Goal: Information Seeking & Learning: Learn about a topic

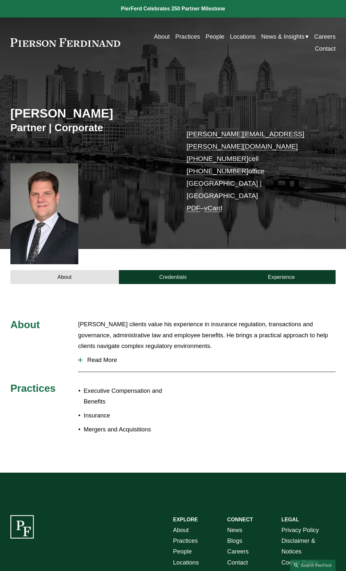
click at [162, 37] on link "About" at bounding box center [162, 37] width 16 height 12
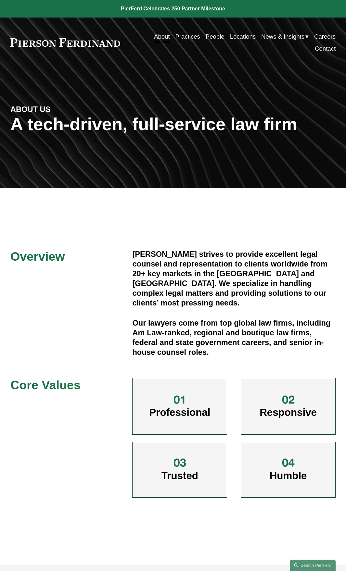
click at [235, 35] on link "Locations" at bounding box center [243, 37] width 26 height 12
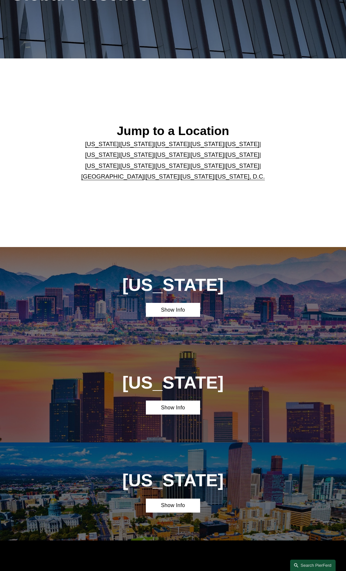
scroll to position [65, 0]
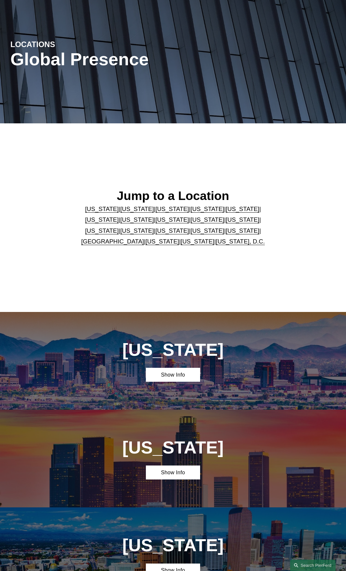
click at [227, 231] on link "[US_STATE]" at bounding box center [242, 230] width 33 height 7
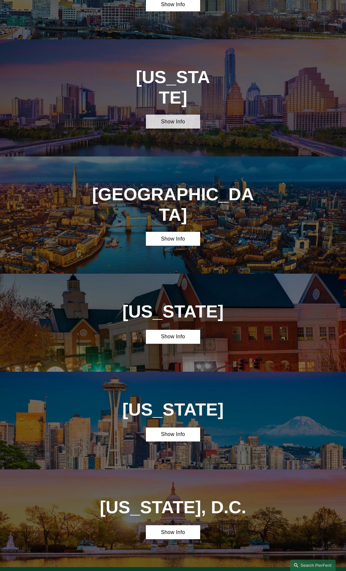
click at [171, 115] on link "Show Info" at bounding box center [173, 122] width 54 height 14
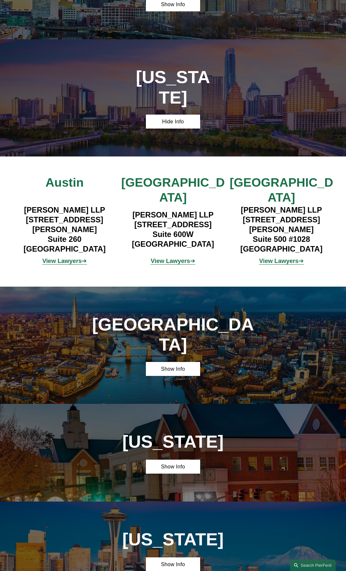
click at [268, 258] on strong "View Lawyers" at bounding box center [278, 261] width 39 height 7
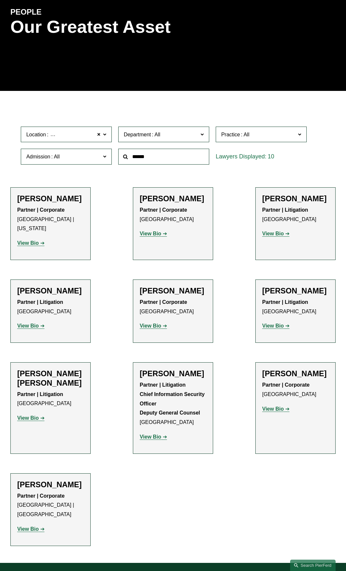
scroll to position [130, 0]
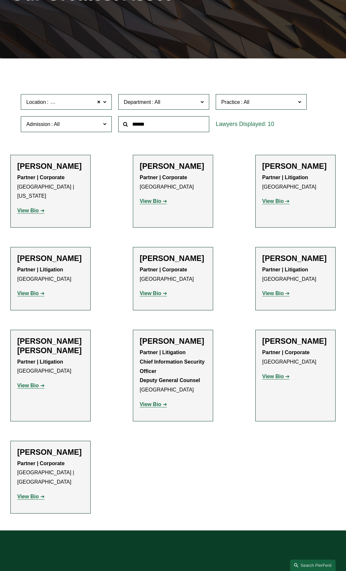
click at [32, 494] on strong "View Bio" at bounding box center [27, 497] width 21 height 6
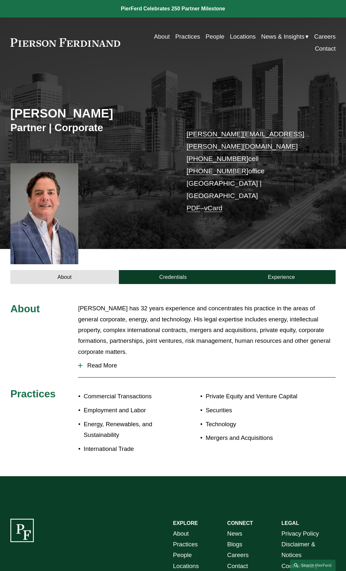
click at [112, 362] on span "Read More" at bounding box center [208, 365] width 253 height 7
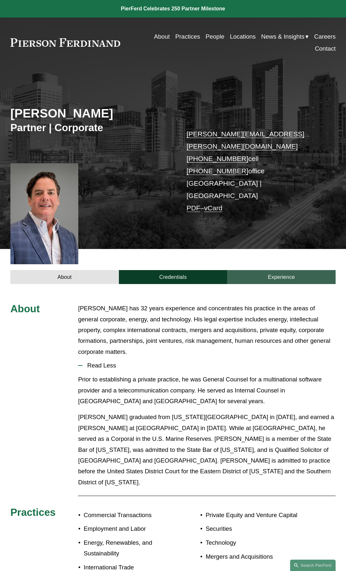
click at [293, 270] on link "Experience" at bounding box center [281, 277] width 108 height 14
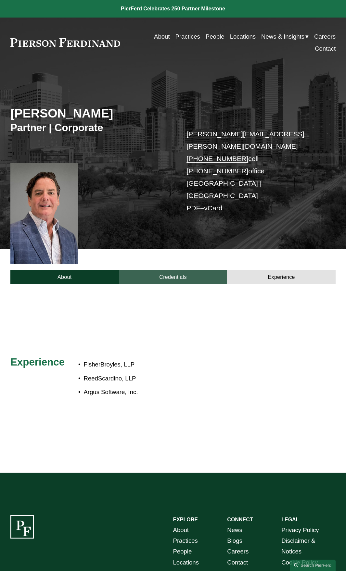
click at [192, 270] on link "Credentials" at bounding box center [173, 277] width 108 height 14
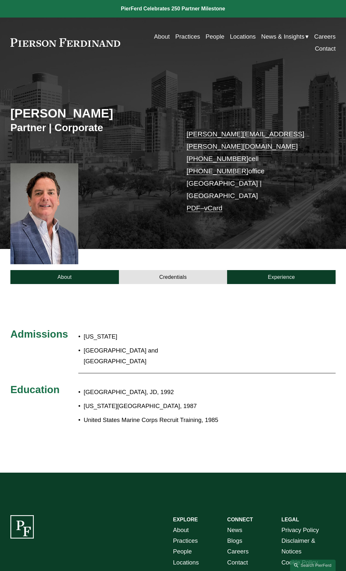
click at [72, 249] on div "About Credentials Experience" at bounding box center [173, 266] width 346 height 35
click at [66, 270] on link "About" at bounding box center [64, 277] width 108 height 14
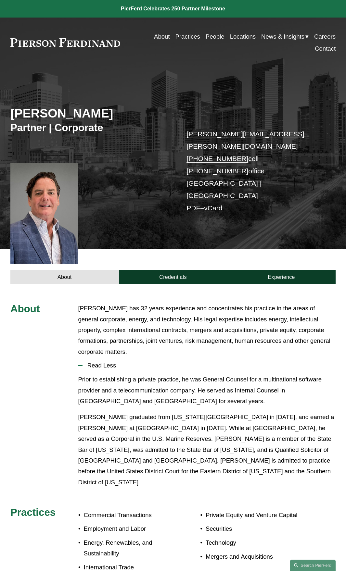
click at [246, 36] on link "Locations" at bounding box center [243, 37] width 26 height 12
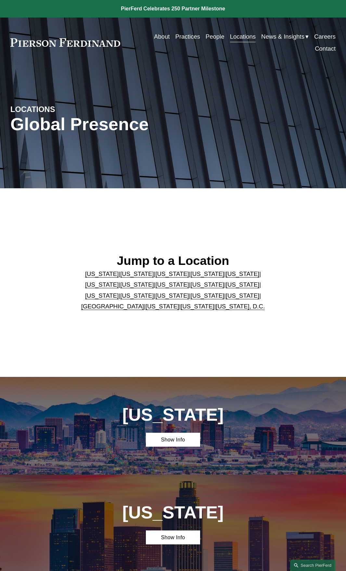
scroll to position [32, 0]
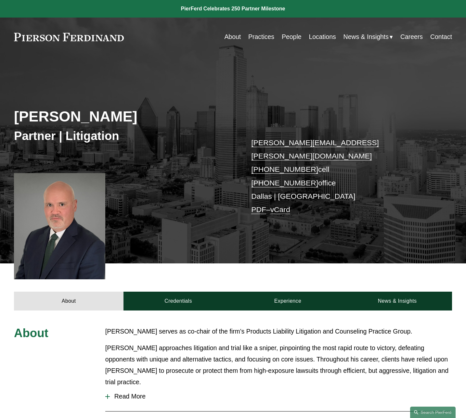
scroll to position [130, 0]
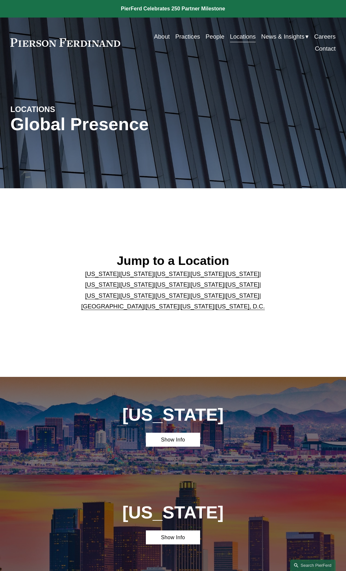
scroll to position [32, 0]
